Goal: Navigation & Orientation: Find specific page/section

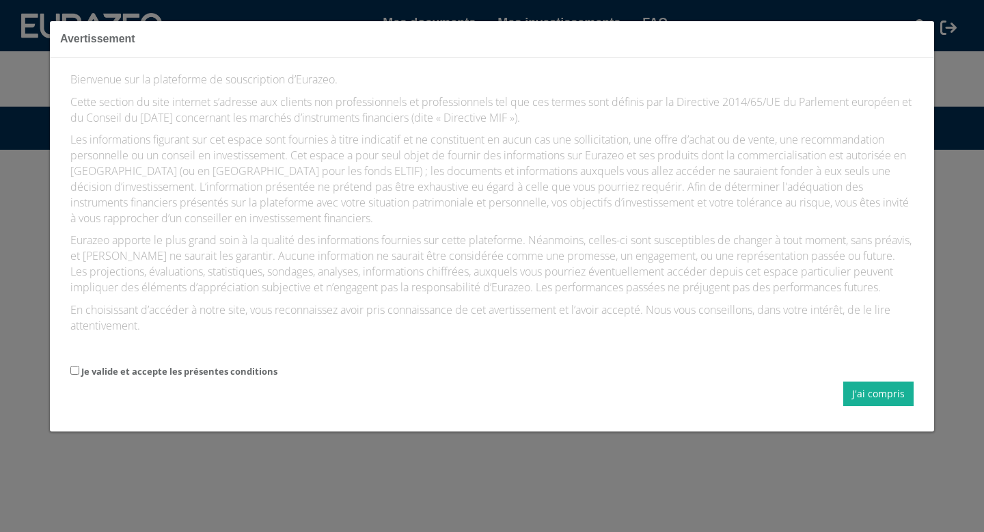
click at [257, 366] on label "Je valide et accepte les présentes conditions" at bounding box center [179, 371] width 196 height 13
click at [79, 366] on input "Je valide et accepte les présentes conditions" at bounding box center [74, 370] width 9 height 9
click at [249, 368] on label "Je valide et accepte les présentes conditions" at bounding box center [179, 371] width 196 height 13
click at [79, 368] on input "Je valide et accepte les présentes conditions" at bounding box center [74, 370] width 9 height 9
click at [247, 369] on label "Je valide et accepte les présentes conditions" at bounding box center [179, 371] width 196 height 13
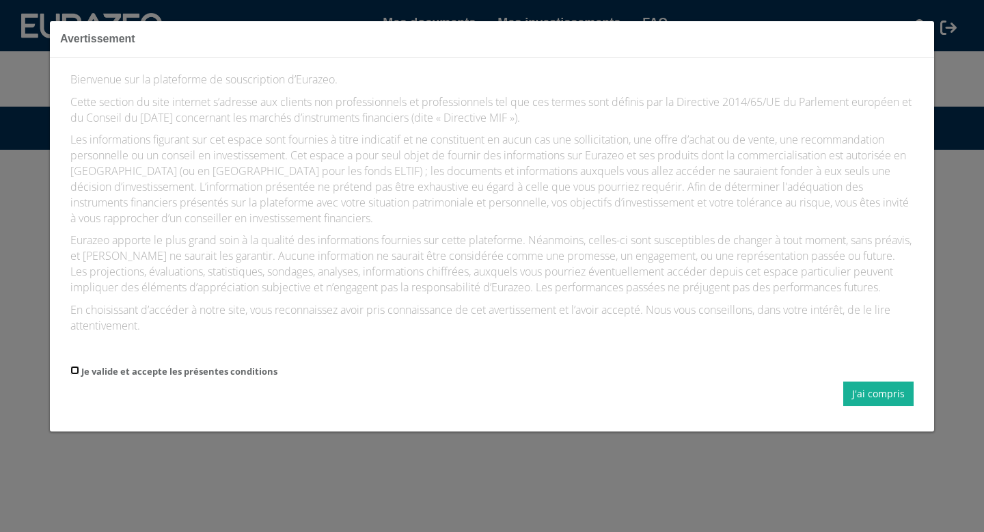
click at [79, 369] on input "Je valide et accepte les présentes conditions" at bounding box center [74, 370] width 9 height 9
checkbox input "true"
click at [864, 387] on button "J'ai compris" at bounding box center [878, 393] width 70 height 25
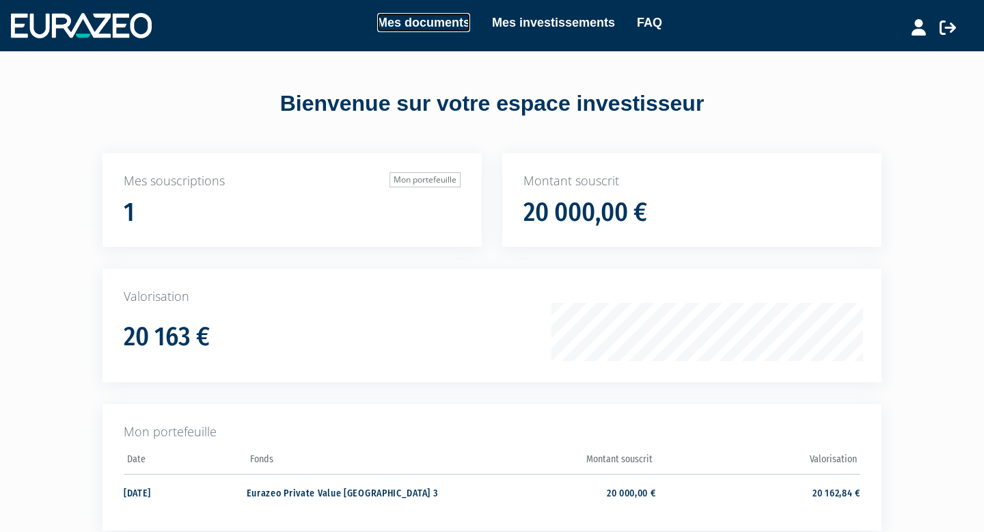
click at [448, 21] on link "Mes documents" at bounding box center [423, 22] width 93 height 19
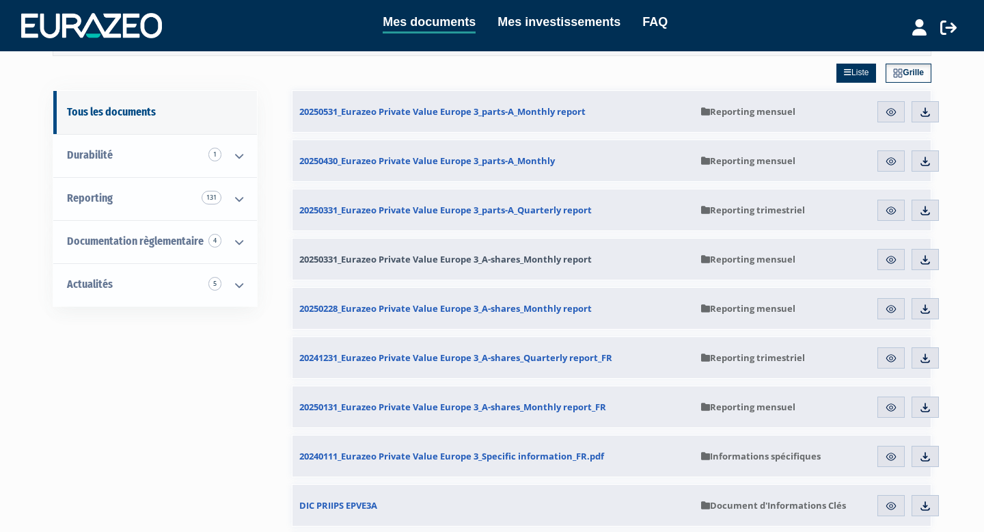
scroll to position [87, 0]
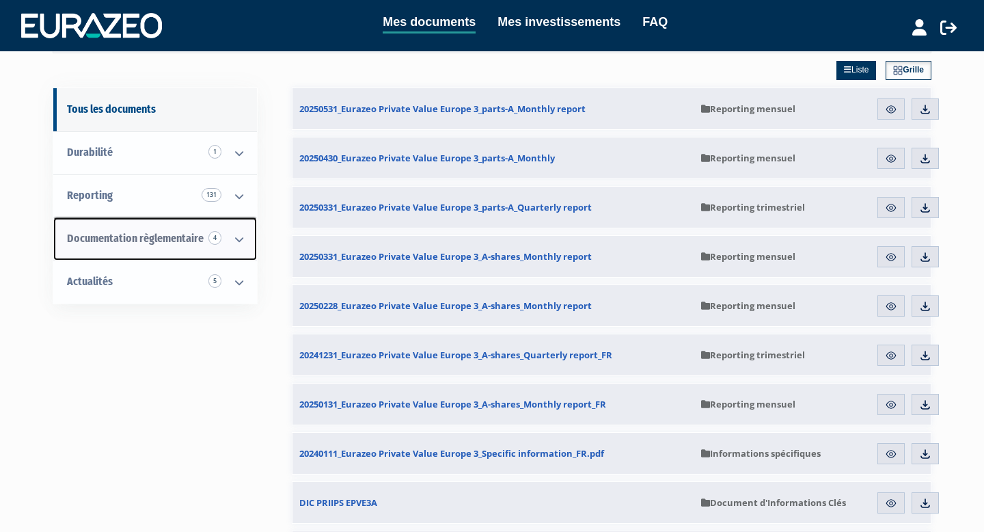
click at [169, 236] on span "Documentation règlementaire 4" at bounding box center [135, 238] width 137 height 13
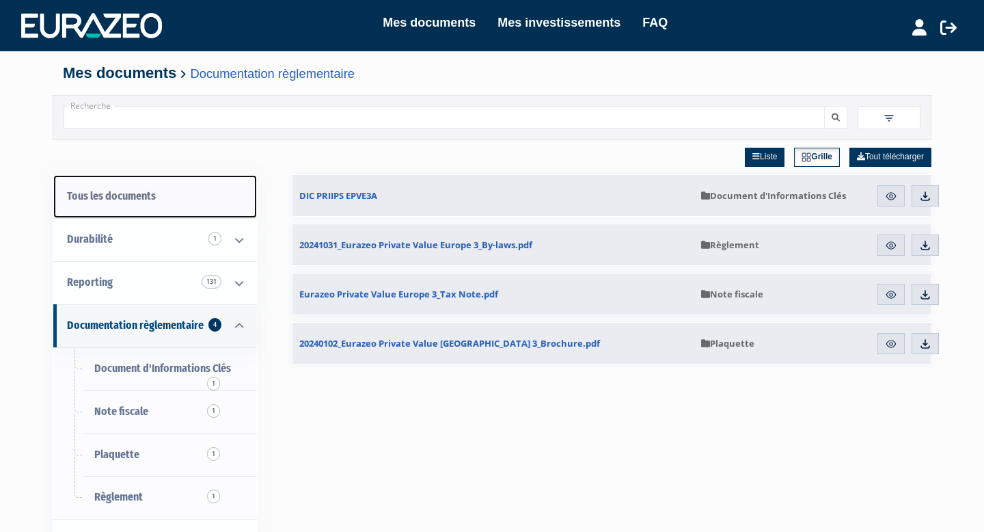
click at [143, 189] on link "Tous les documents" at bounding box center [155, 196] width 204 height 43
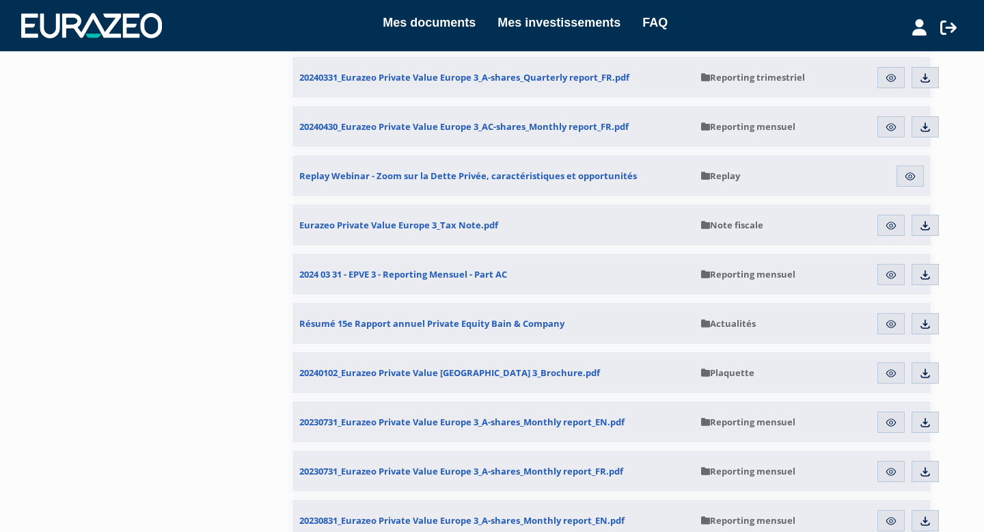
scroll to position [1311, 0]
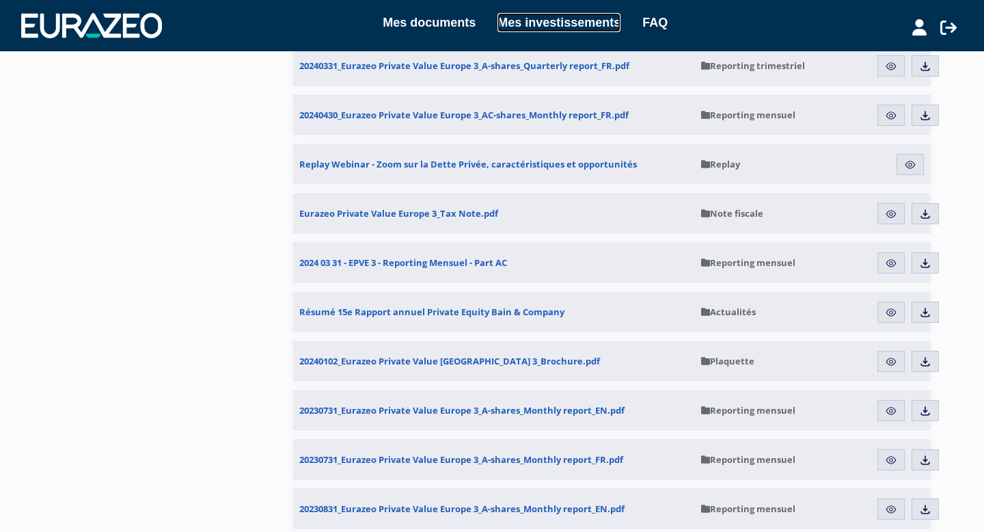
click at [563, 28] on link "Mes investissements" at bounding box center [559, 22] width 123 height 19
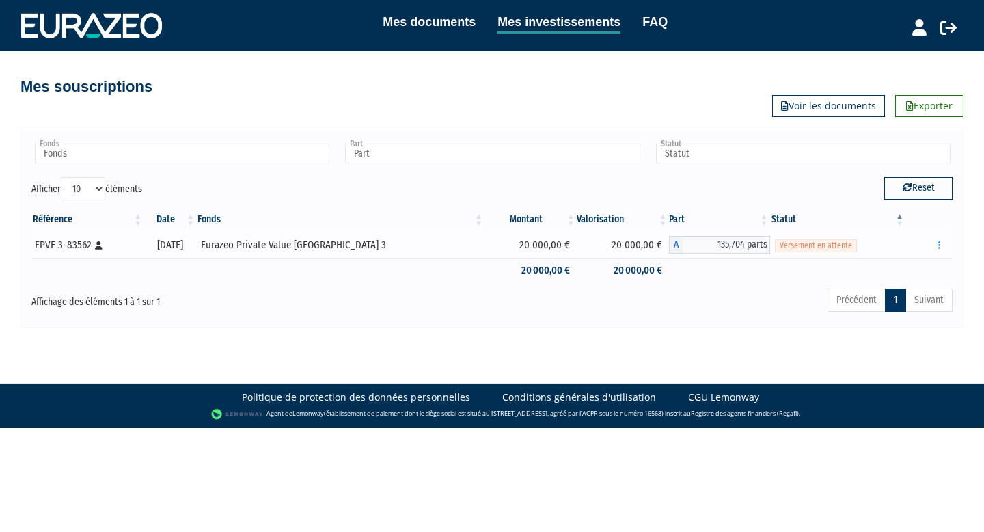
drag, startPoint x: 379, startPoint y: 246, endPoint x: 245, endPoint y: 245, distance: 133.3
click at [245, 245] on td "Eurazeo Private Value [GEOGRAPHIC_DATA] 3" at bounding box center [340, 244] width 288 height 27
copy div "Eurazeo Private Value [GEOGRAPHIC_DATA] 3"
click at [700, 109] on div "Mes souscriptions Exporter Voir les documents" at bounding box center [492, 84] width 800 height 66
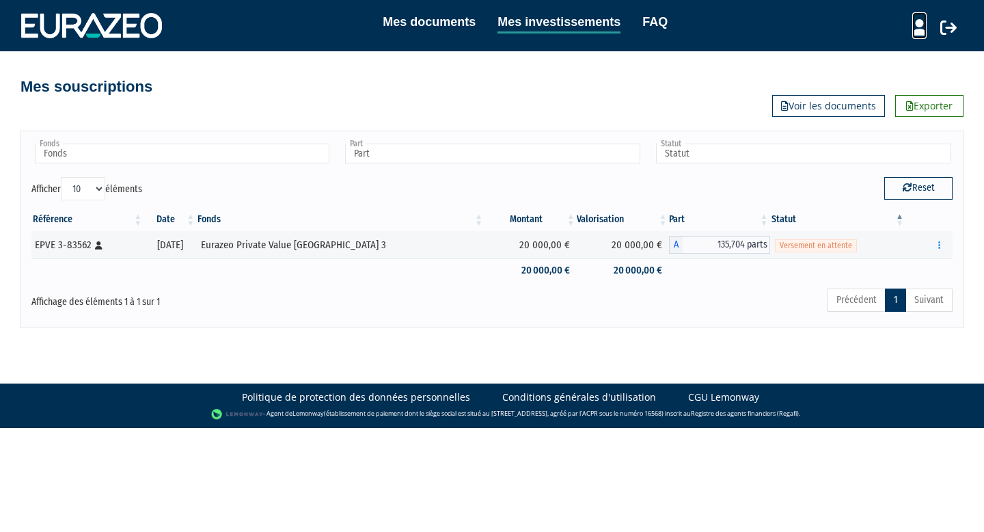
click at [925, 22] on icon at bounding box center [919, 27] width 14 height 16
click at [890, 55] on link "Mon profil" at bounding box center [895, 55] width 109 height 19
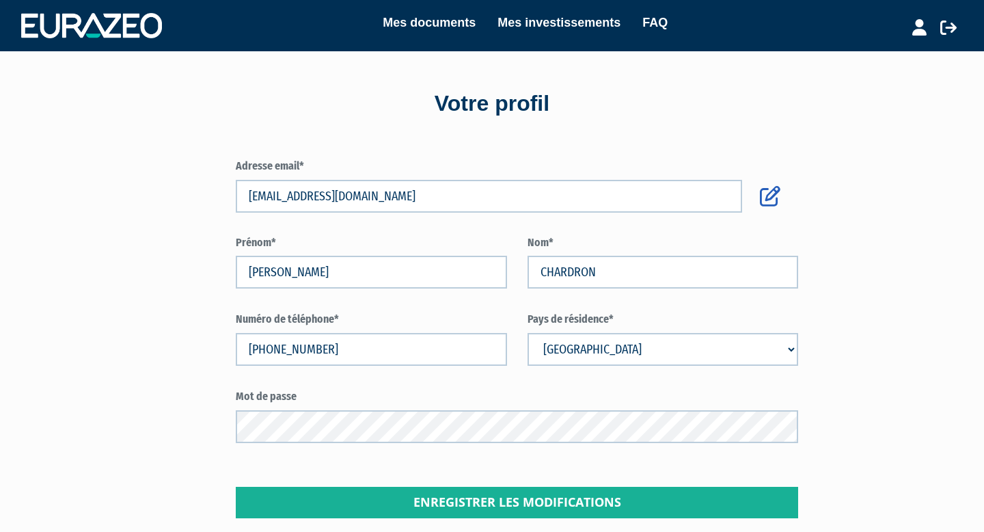
click at [572, 34] on div "Mes documents Mes investissements FAQ" at bounding box center [512, 25] width 700 height 25
click at [572, 23] on link "Mes investissements" at bounding box center [559, 22] width 123 height 19
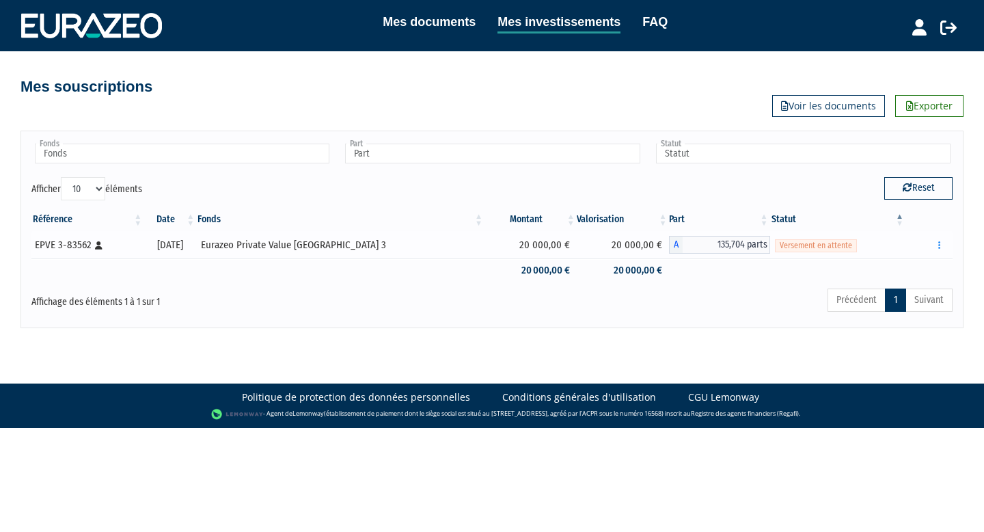
click at [757, 246] on span "135,704 parts" at bounding box center [726, 245] width 87 height 18
